Goal: Task Accomplishment & Management: Manage account settings

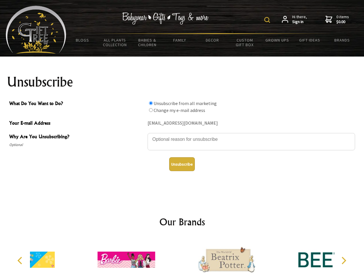
click at [268, 20] on img at bounding box center [268, 20] width 6 height 6
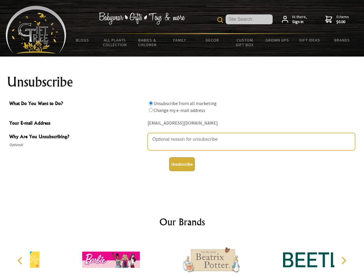
click at [182, 135] on textarea "Why Are You Unsubscribing?" at bounding box center [252, 141] width 208 height 17
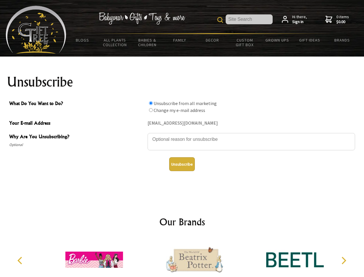
click at [151, 103] on input "What Do You Want to Do?" at bounding box center [151, 103] width 4 height 4
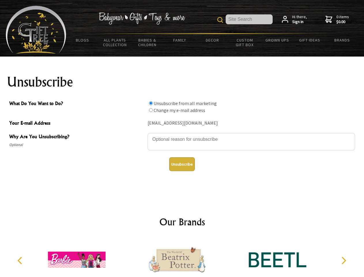
click at [151, 110] on input "What Do You Want to Do?" at bounding box center [151, 110] width 4 height 4
radio input "true"
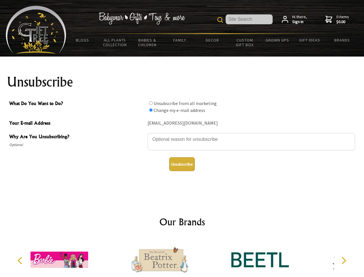
click at [182, 164] on button "Unsubscribe" at bounding box center [182, 164] width 26 height 14
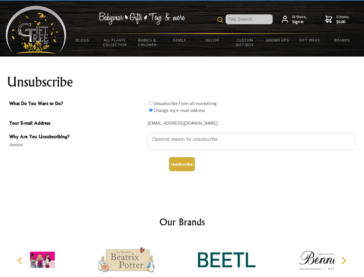
click at [182, 257] on div at bounding box center [227, 260] width 100 height 45
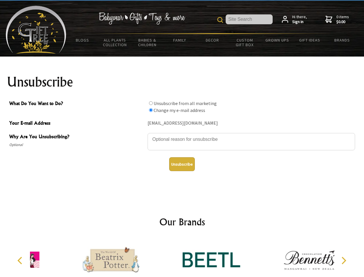
click at [21, 261] on icon "Previous" at bounding box center [21, 261] width 8 height 8
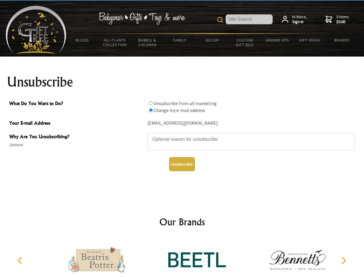
click at [344, 261] on icon "Next" at bounding box center [344, 261] width 8 height 8
